Goal: Information Seeking & Learning: Learn about a topic

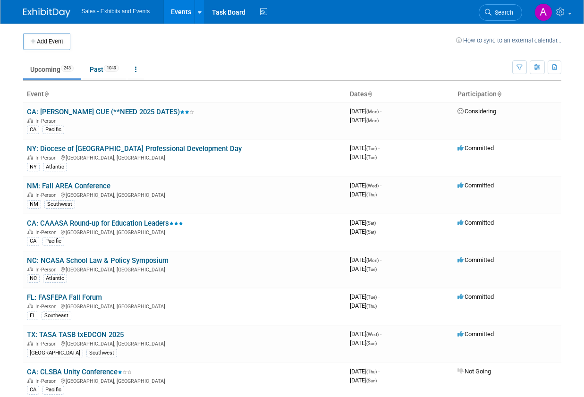
click at [499, 14] on span "Search" at bounding box center [502, 12] width 22 height 7
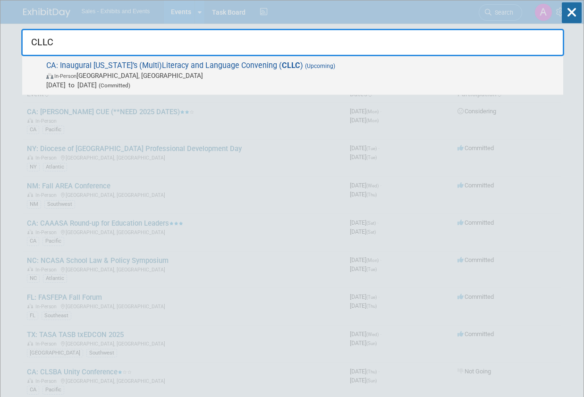
type input "CLLC"
click at [225, 67] on span "CA: Inaugural [US_STATE]’s (Multi)Literacy and Language Convening ( CLLC ) (Upc…" at bounding box center [300, 75] width 515 height 29
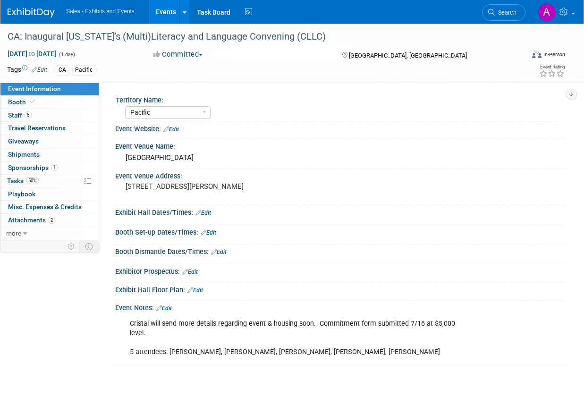
select select "Pacific"
click at [60, 128] on span "Travel Reservations 0" at bounding box center [37, 128] width 58 height 8
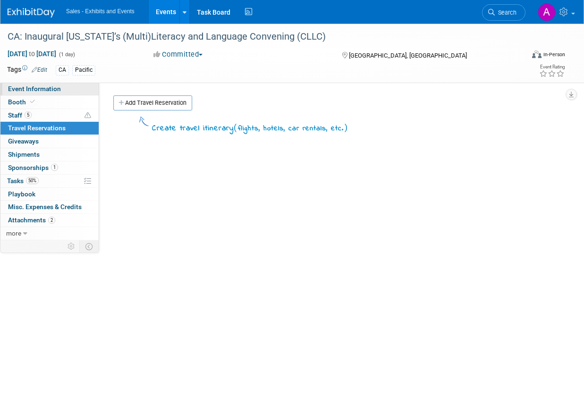
click at [48, 88] on span "Event Information" at bounding box center [34, 89] width 53 height 8
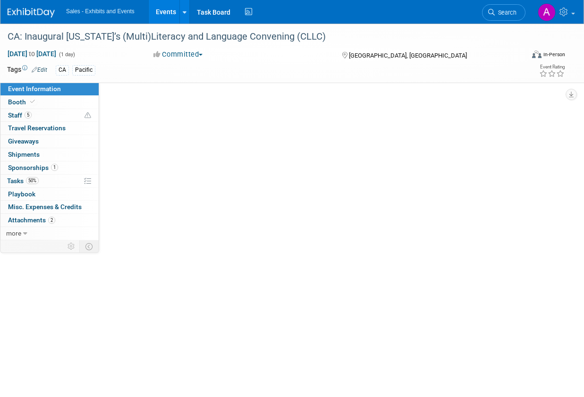
select select "Pacific"
